Goal: Find specific page/section: Find specific page/section

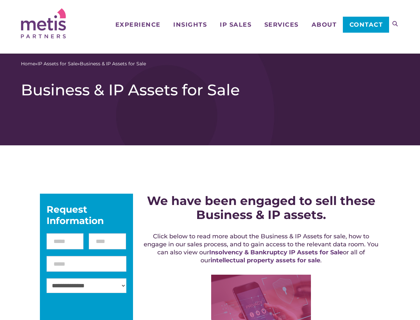
click at [395, 24] on icon at bounding box center [395, 23] width 5 height 5
